Goal: Transaction & Acquisition: Book appointment/travel/reservation

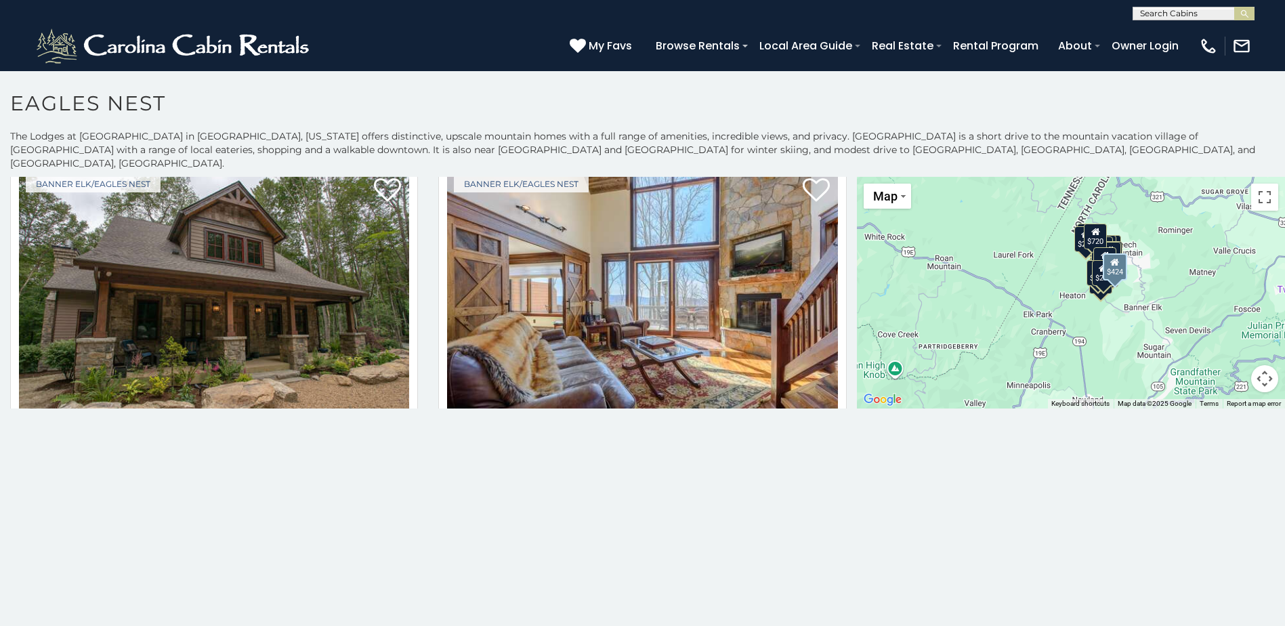
scroll to position [1724, 0]
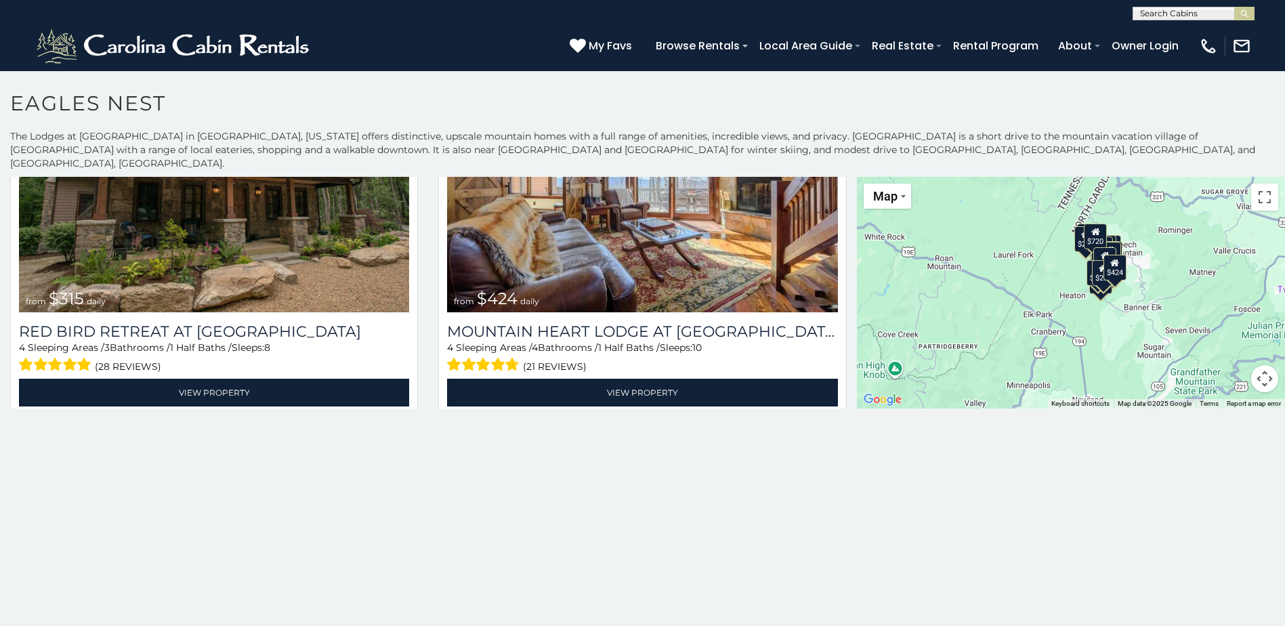
click at [748, 47] on span at bounding box center [745, 46] width 5 height 3
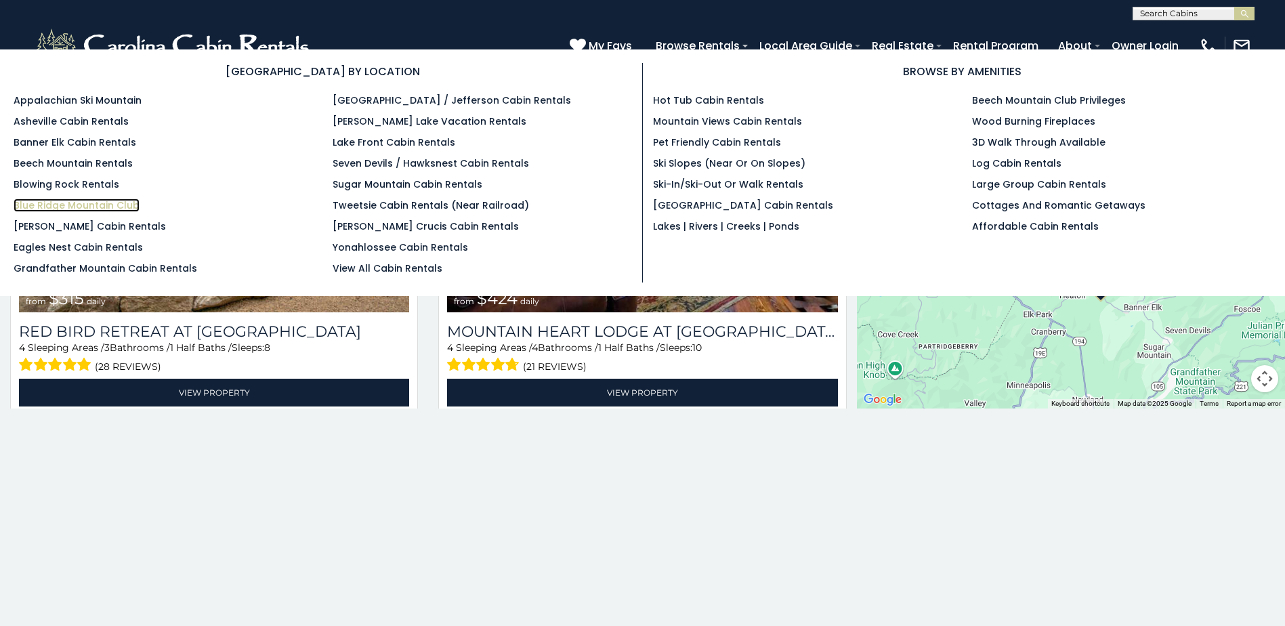
click at [70, 205] on link "Blue Ridge Mountain Club" at bounding box center [77, 206] width 126 height 14
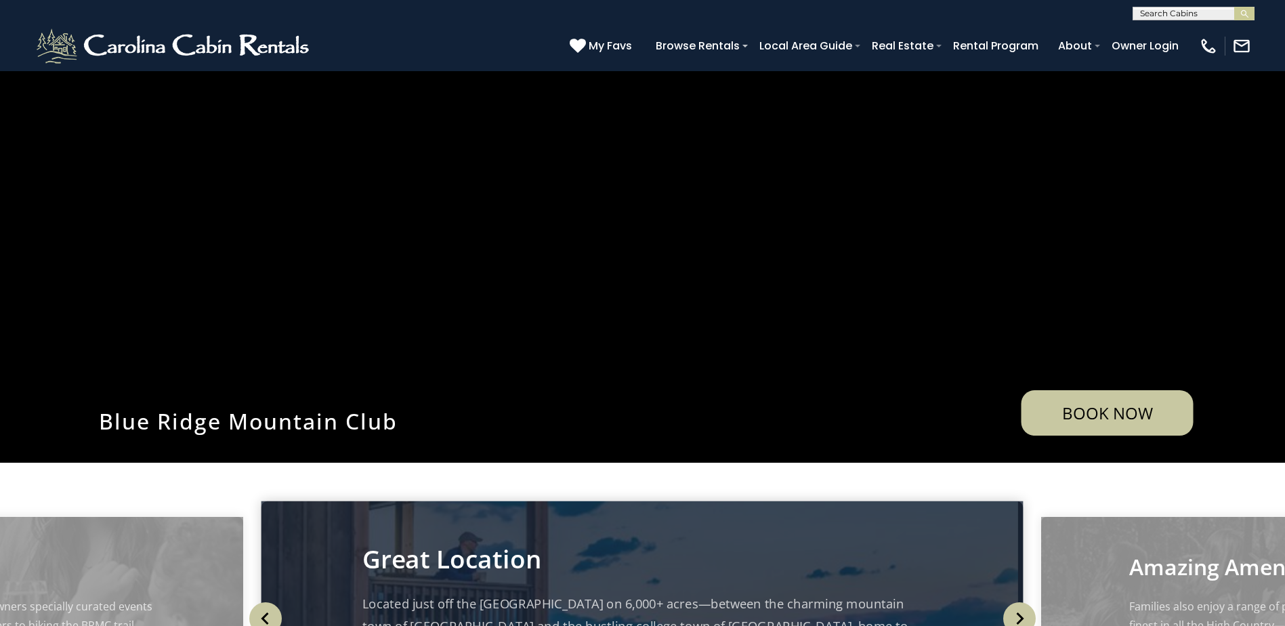
scroll to position [203, 0]
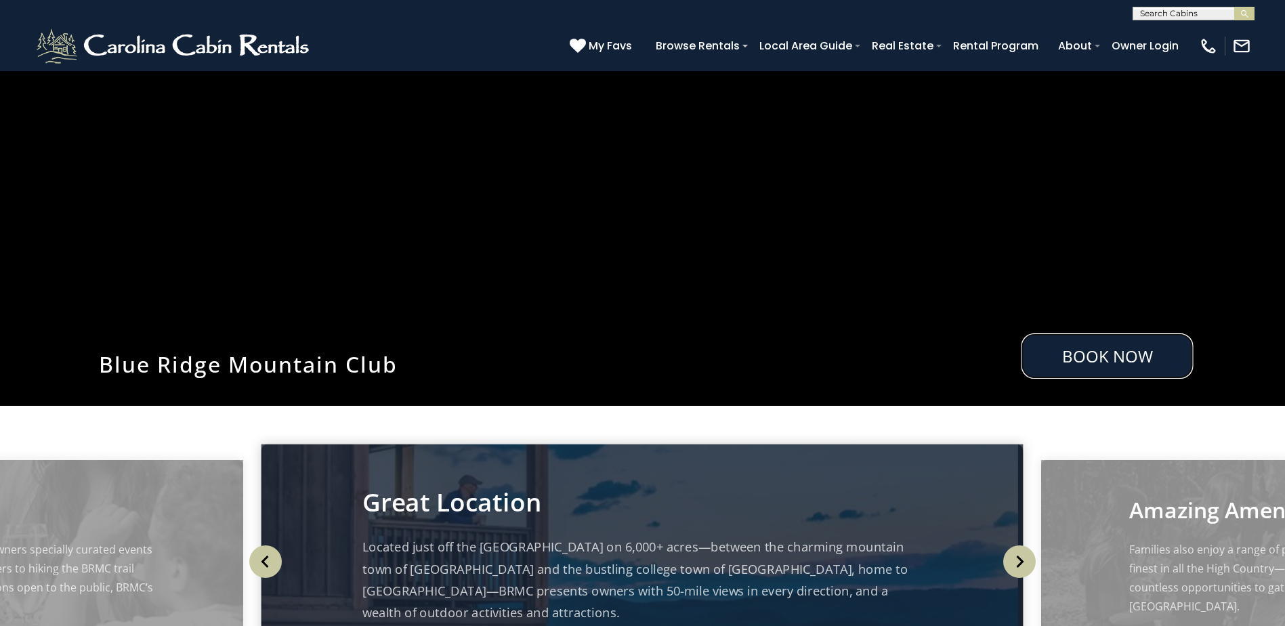
click at [1128, 357] on link "Book Now" at bounding box center [1108, 355] width 172 height 45
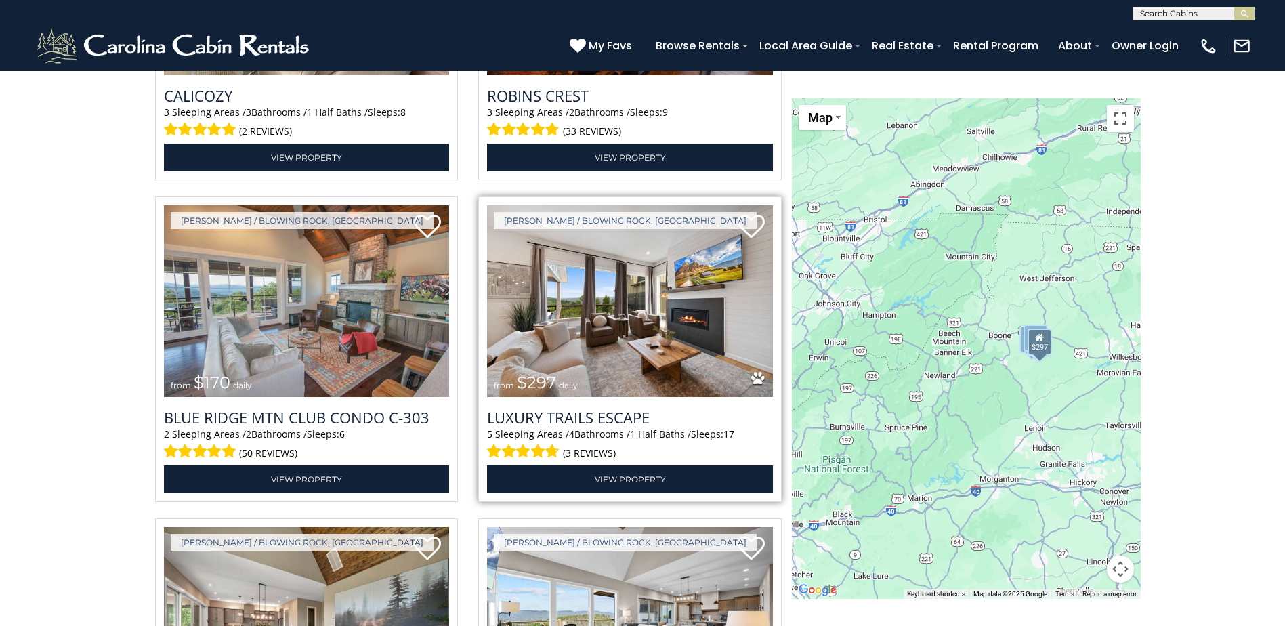
scroll to position [2128, 0]
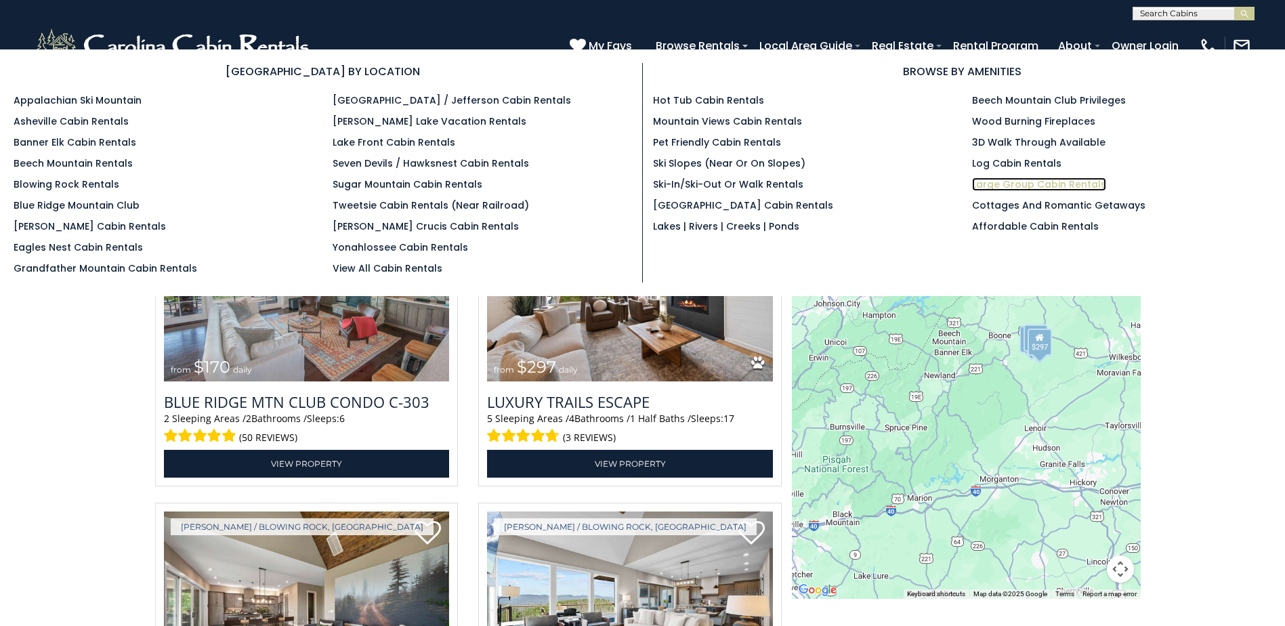
click at [1062, 184] on link "Large Group Cabin Rentals" at bounding box center [1039, 185] width 134 height 14
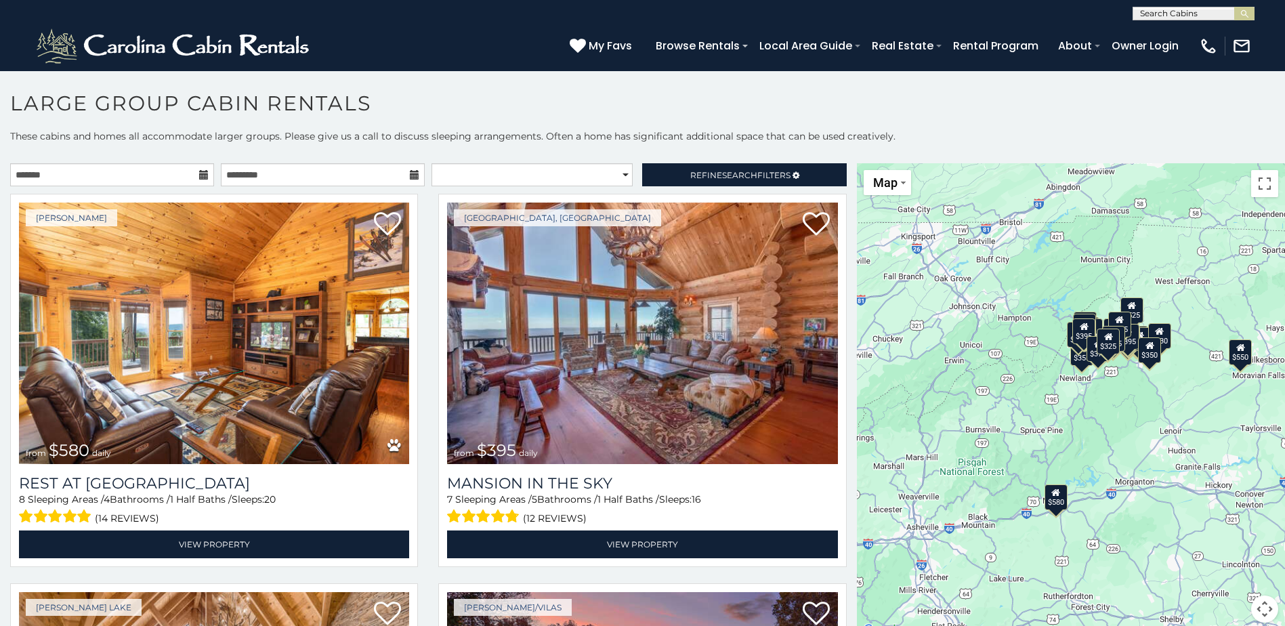
click at [199, 179] on icon at bounding box center [203, 174] width 9 height 9
click at [202, 177] on icon at bounding box center [203, 174] width 9 height 9
click at [105, 176] on input "text" at bounding box center [112, 174] width 204 height 23
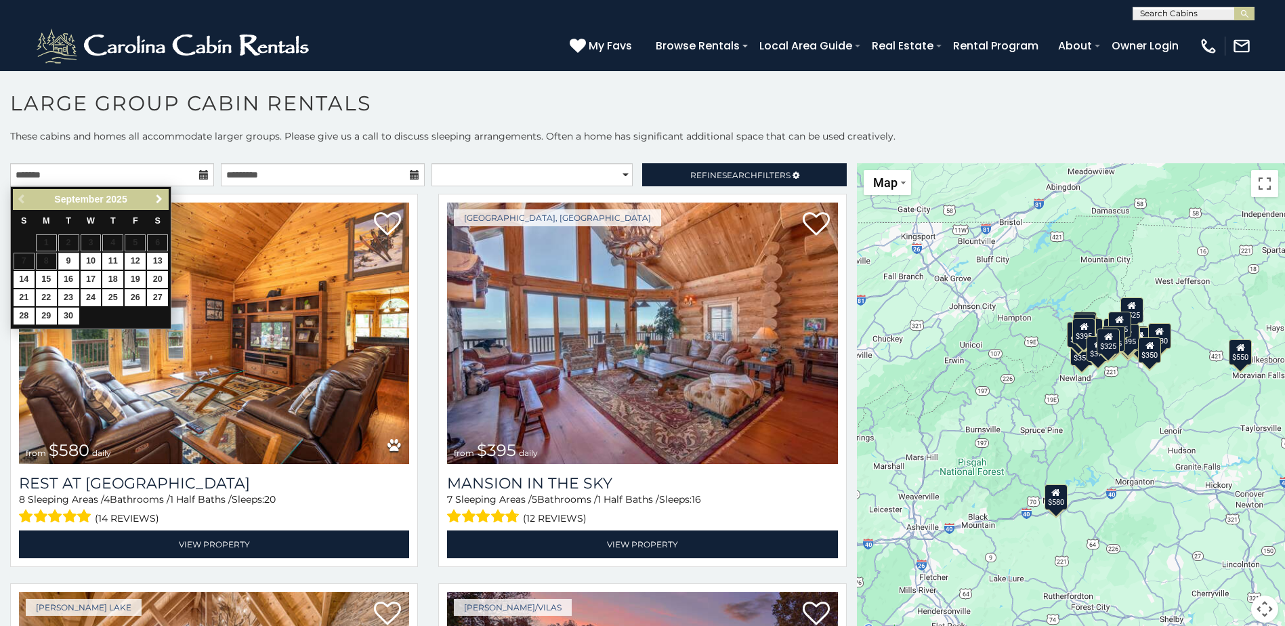
click at [154, 196] on span "Next" at bounding box center [159, 199] width 11 height 11
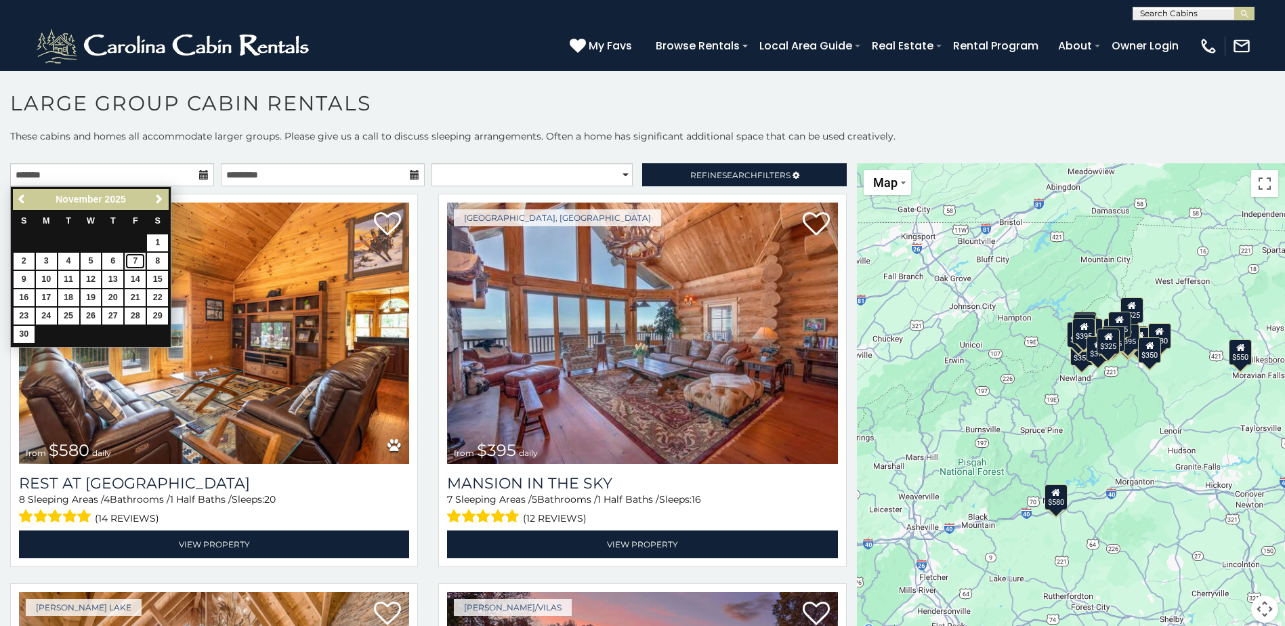
click at [138, 260] on link "7" at bounding box center [135, 261] width 21 height 17
type input "**********"
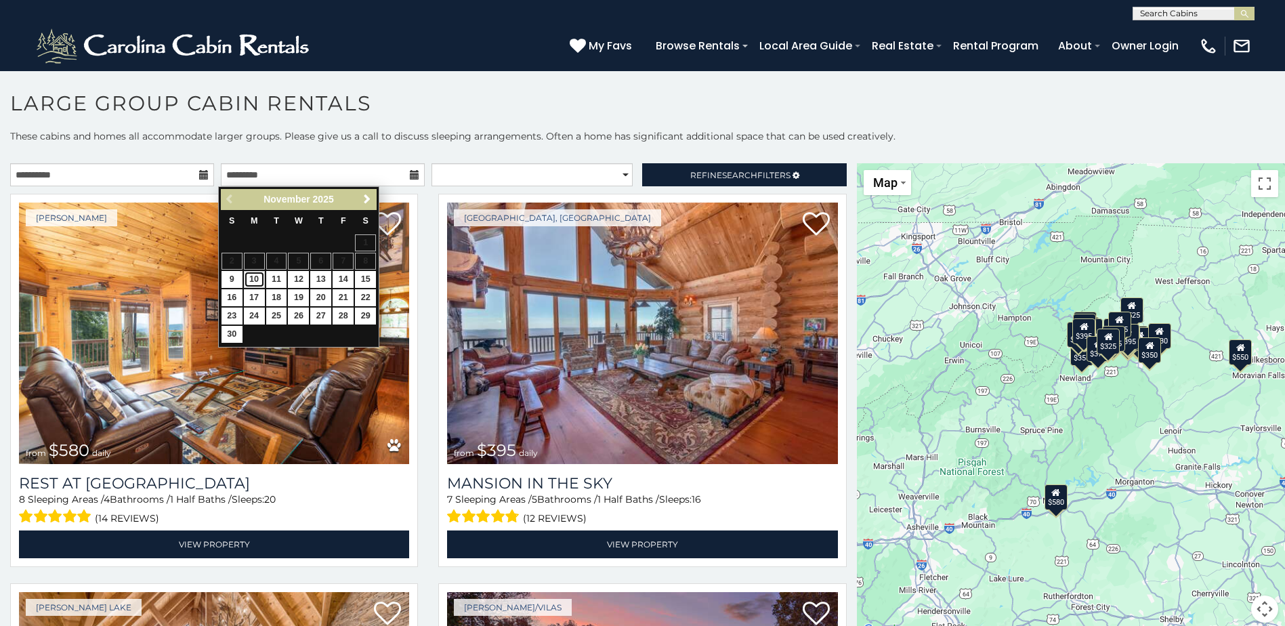
click at [252, 278] on link "10" at bounding box center [254, 279] width 21 height 17
type input "**********"
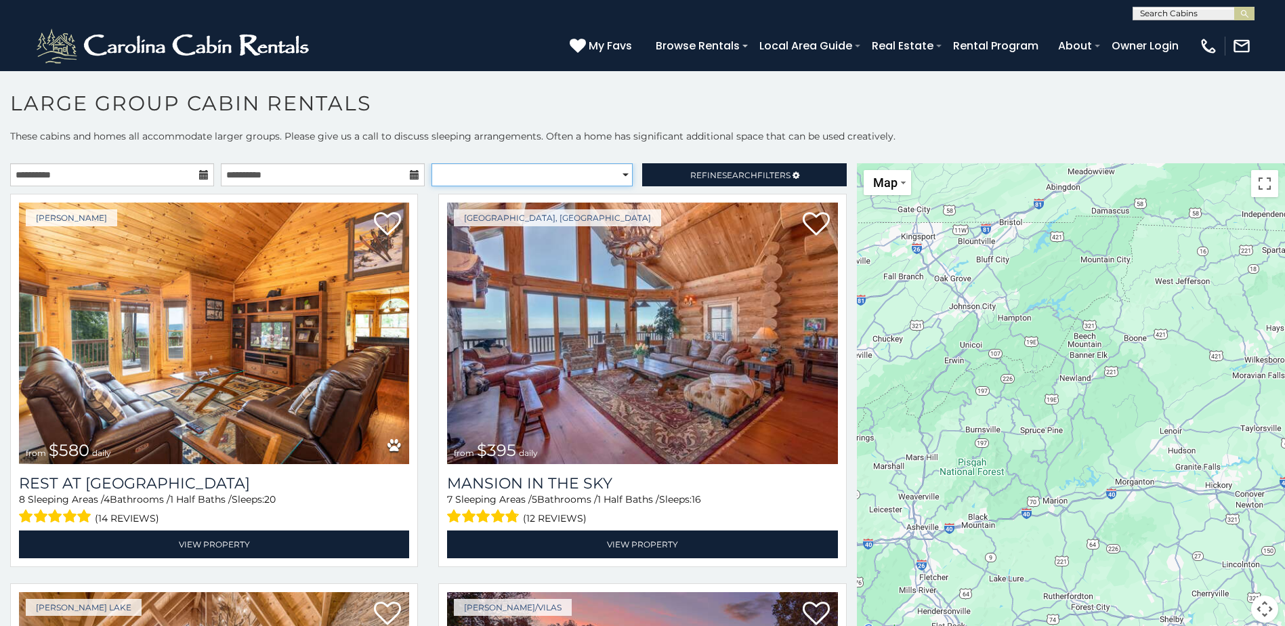
click at [618, 174] on select "**********" at bounding box center [532, 174] width 201 height 23
click at [770, 166] on link "Refine Search Filters" at bounding box center [744, 174] width 204 height 23
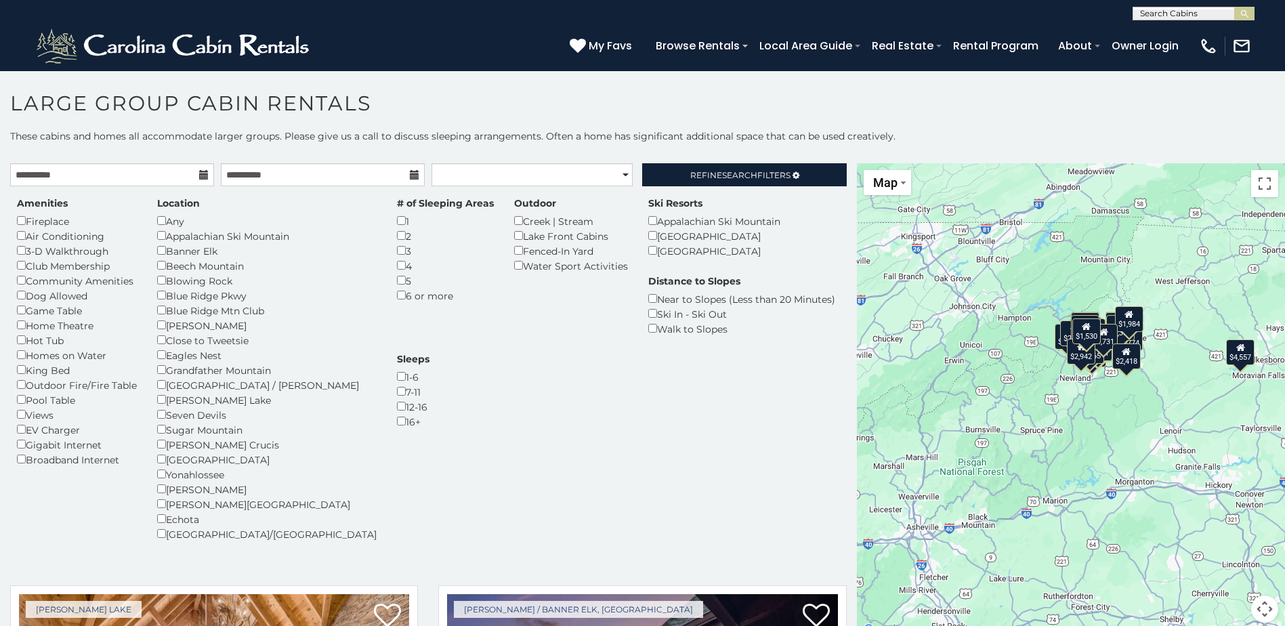
click at [725, 400] on div "Amenities Fireplace Air Conditioning 3-D Walkthrough Club Membership Community …" at bounding box center [428, 376] width 843 height 361
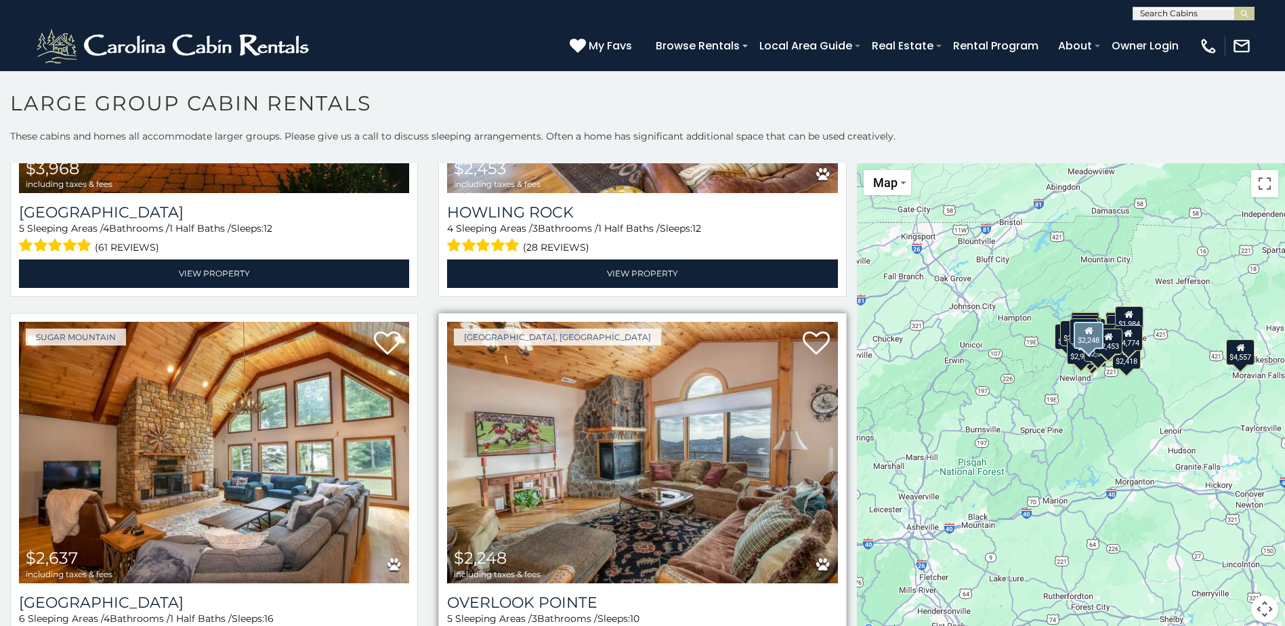
scroll to position [2710, 0]
